Goal: Navigation & Orientation: Find specific page/section

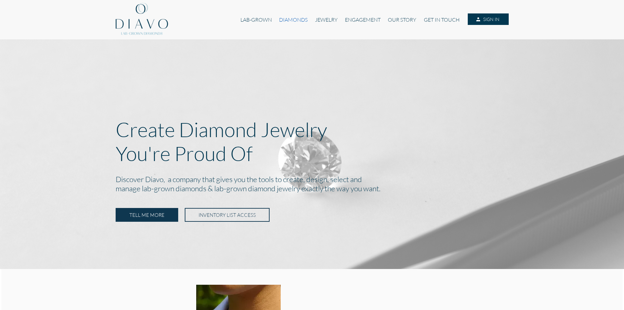
click at [299, 19] on link "DIAMONDS" at bounding box center [293, 19] width 36 height 12
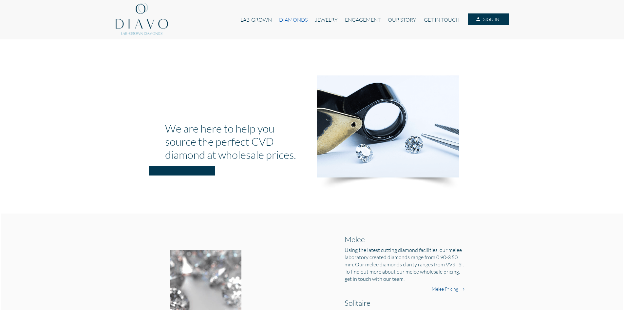
click at [289, 18] on link "DIAMONDS" at bounding box center [293, 19] width 36 height 12
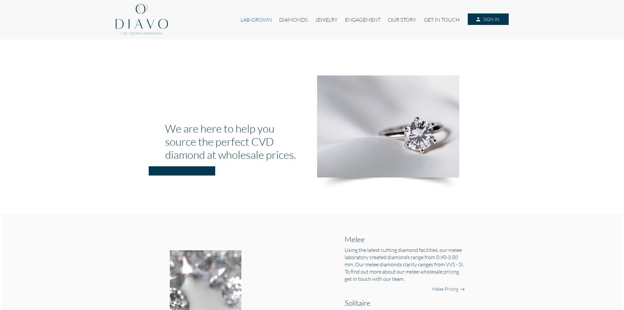
click at [263, 17] on link "LAB-GROWN" at bounding box center [256, 19] width 39 height 12
